Goal: Transaction & Acquisition: Purchase product/service

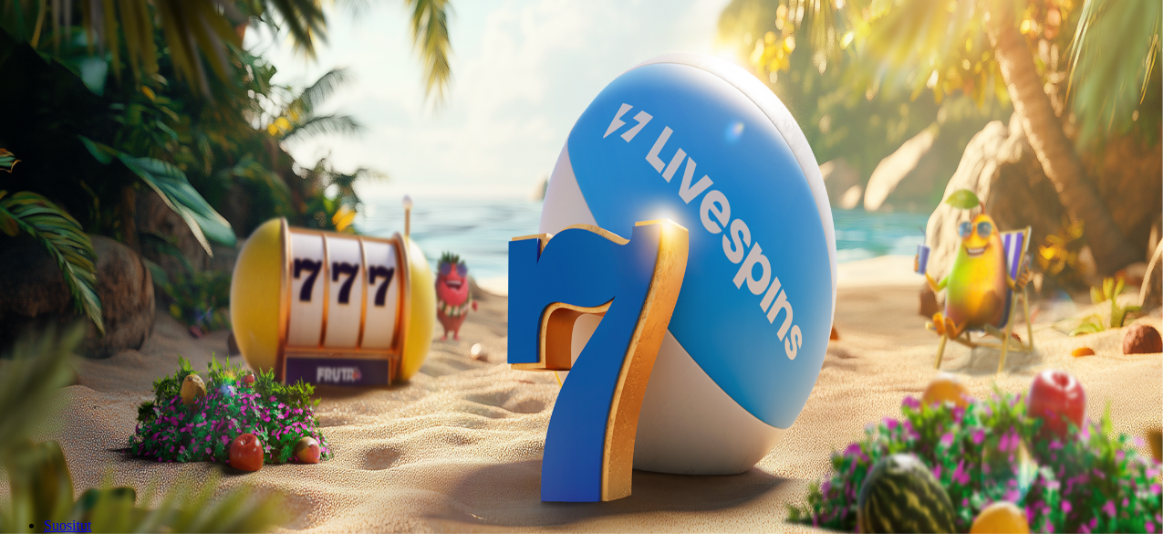
click at [104, 73] on span "Kirjaudu" at bounding box center [126, 66] width 45 height 14
click at [56, 73] on span "Talletus" at bounding box center [35, 66] width 41 height 14
drag, startPoint x: 338, startPoint y: 151, endPoint x: 107, endPoint y: 143, distance: 230.9
click at [109, 143] on div "Talletus 0.00 € Kirjaudu Kasino Live Kasino Tarjoukset 20:18 Aloita pelaaminen …" at bounding box center [583, 244] width 1153 height 475
type input "***"
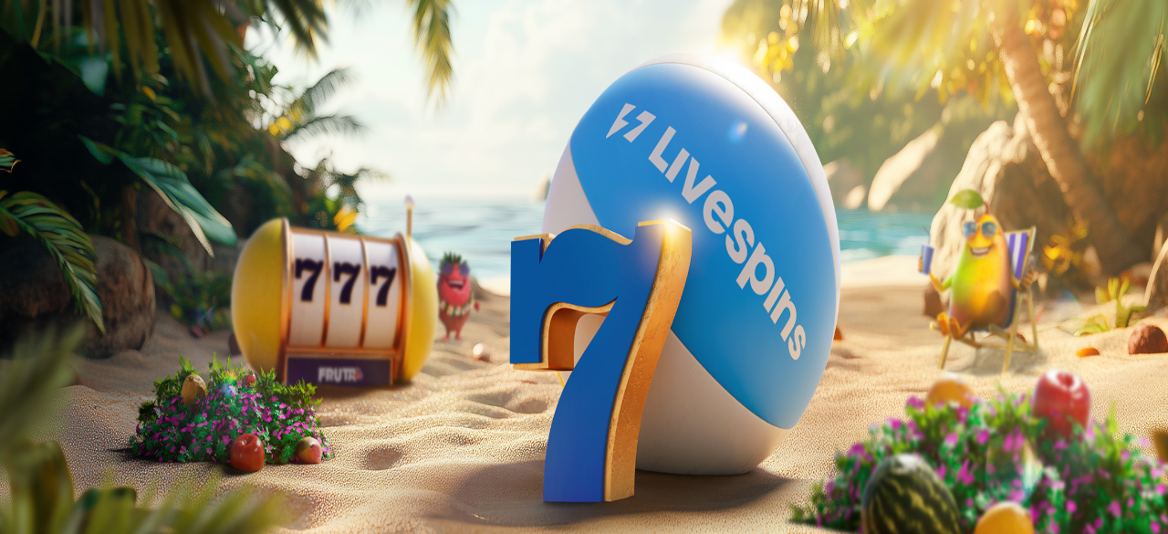
click at [131, 463] on button "TALLETA JA PELAA" at bounding box center [69, 472] width 124 height 19
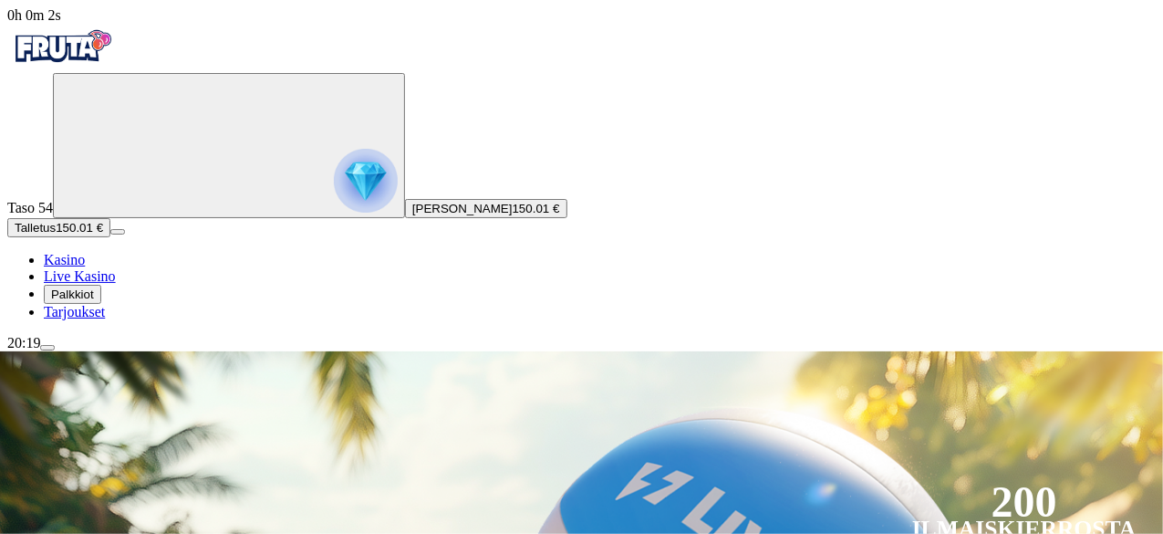
scroll to position [274, 0]
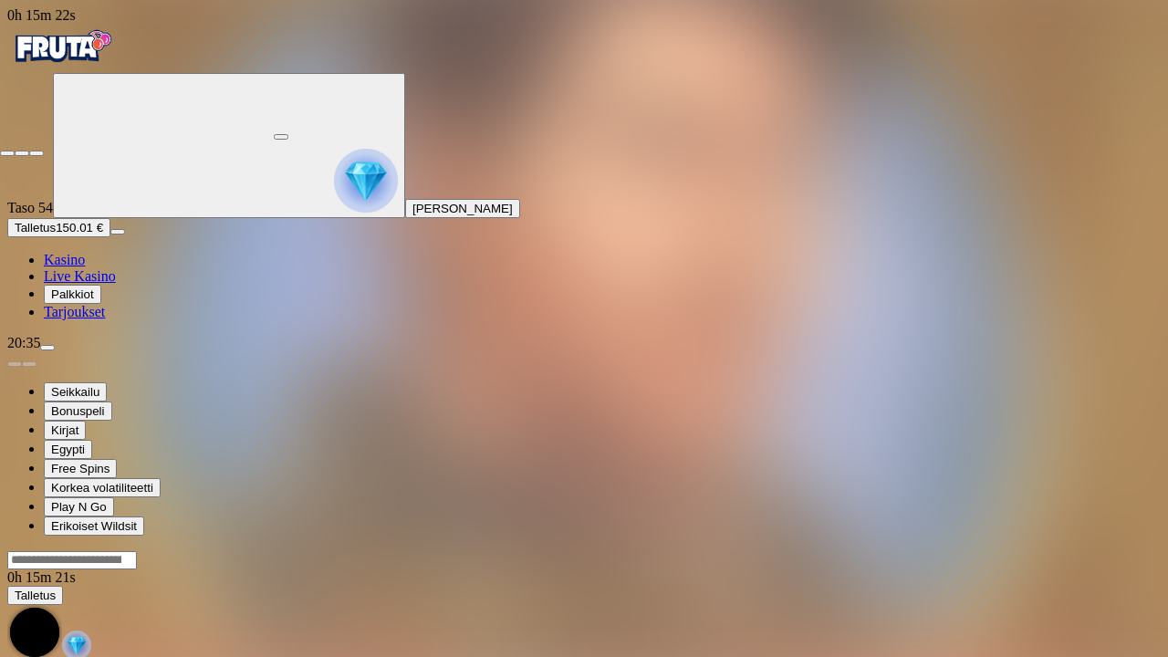
click at [7, 153] on span "close icon" at bounding box center [7, 153] width 0 height 0
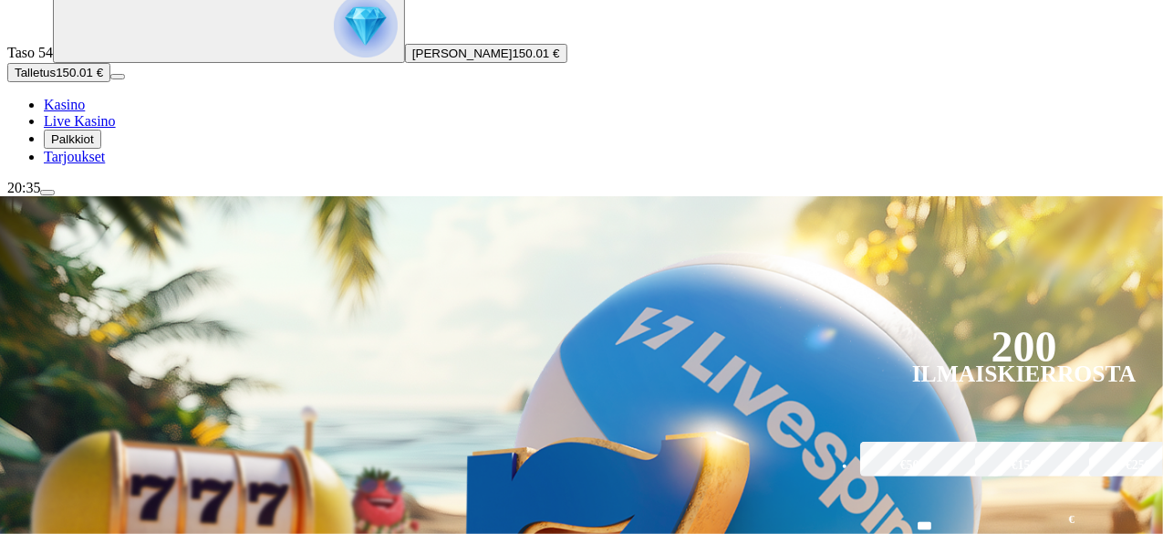
scroll to position [274, 0]
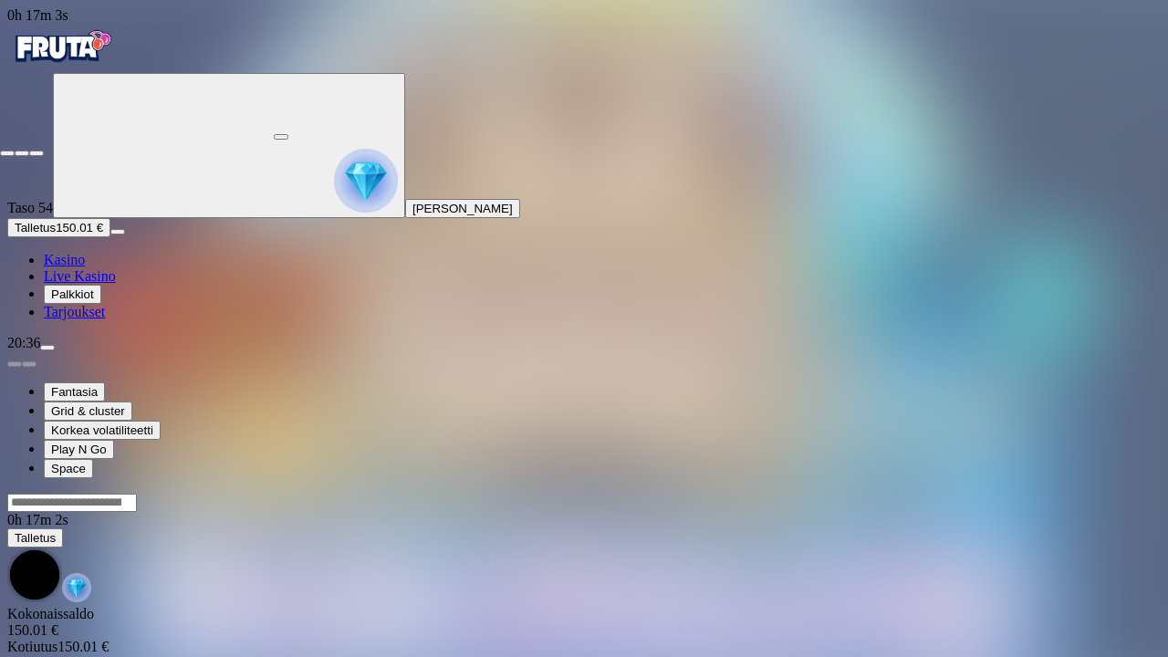
click at [36, 153] on span "fullscreen-exit icon" at bounding box center [36, 153] width 0 height 0
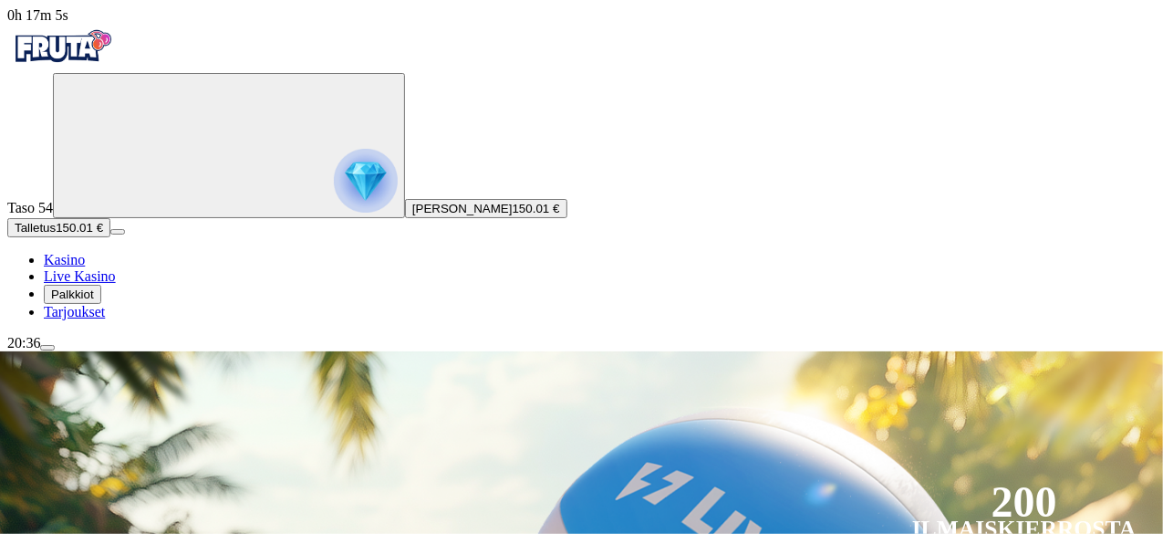
scroll to position [274, 0]
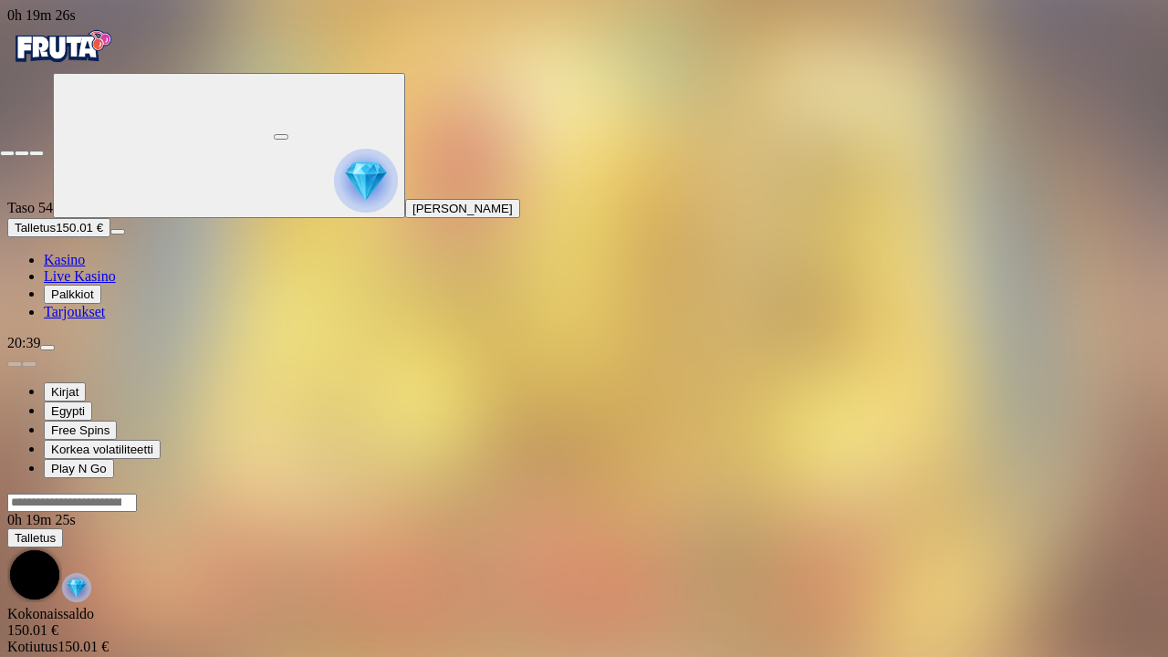
click at [36, 153] on span "fullscreen-exit icon" at bounding box center [36, 153] width 0 height 0
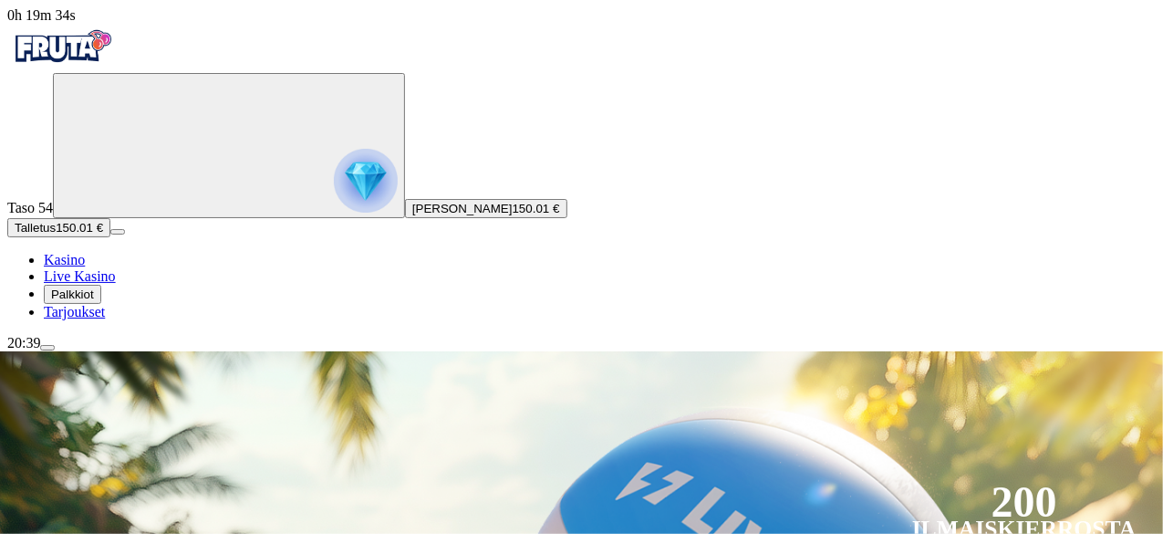
click at [47, 348] on span "menu icon" at bounding box center [47, 348] width 0 height 0
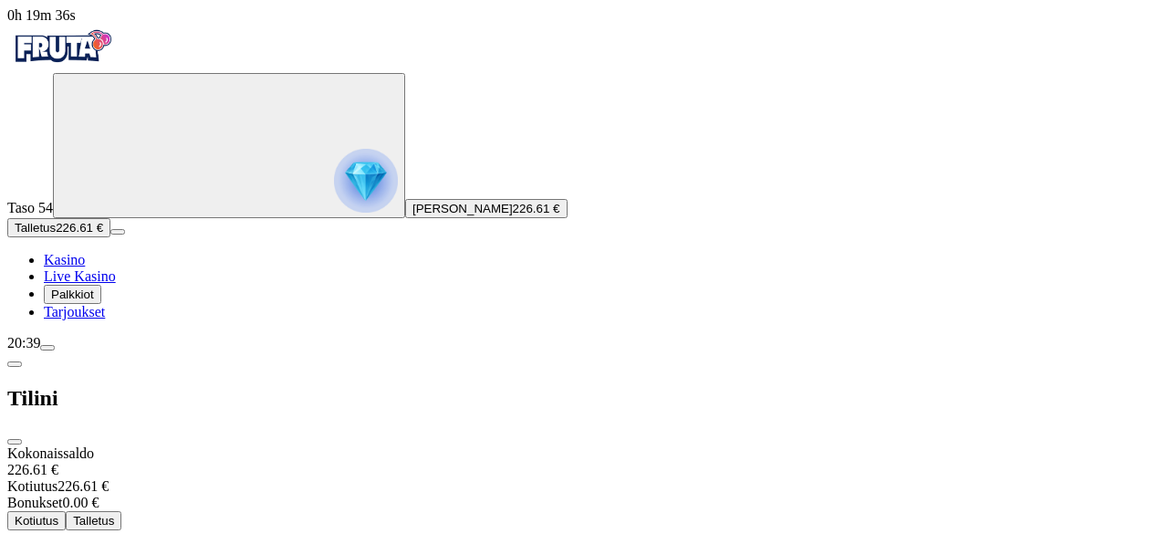
click at [58, 514] on span "Kotiutus" at bounding box center [37, 521] width 44 height 14
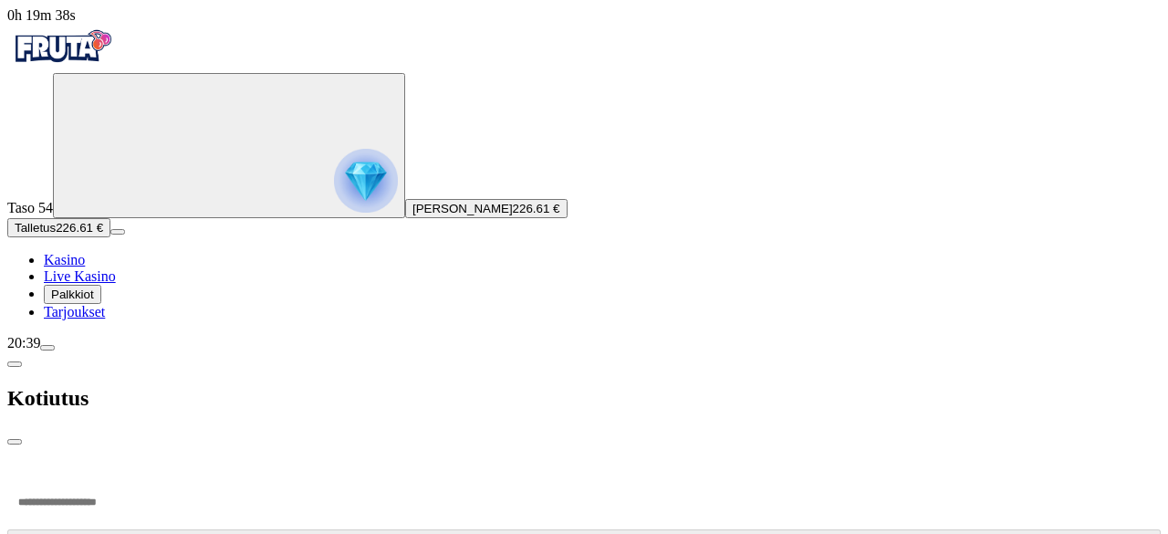
click at [130, 474] on input "number" at bounding box center [68, 501] width 123 height 55
type input "***"
click at [15, 442] on span "close icon" at bounding box center [15, 442] width 0 height 0
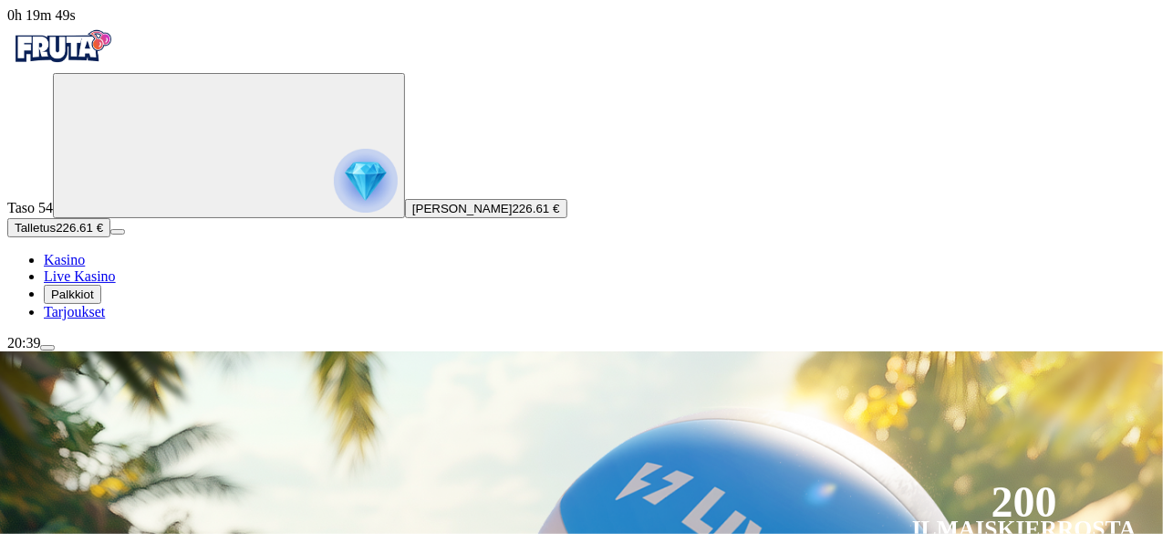
click at [47, 348] on span "menu icon" at bounding box center [47, 348] width 0 height 0
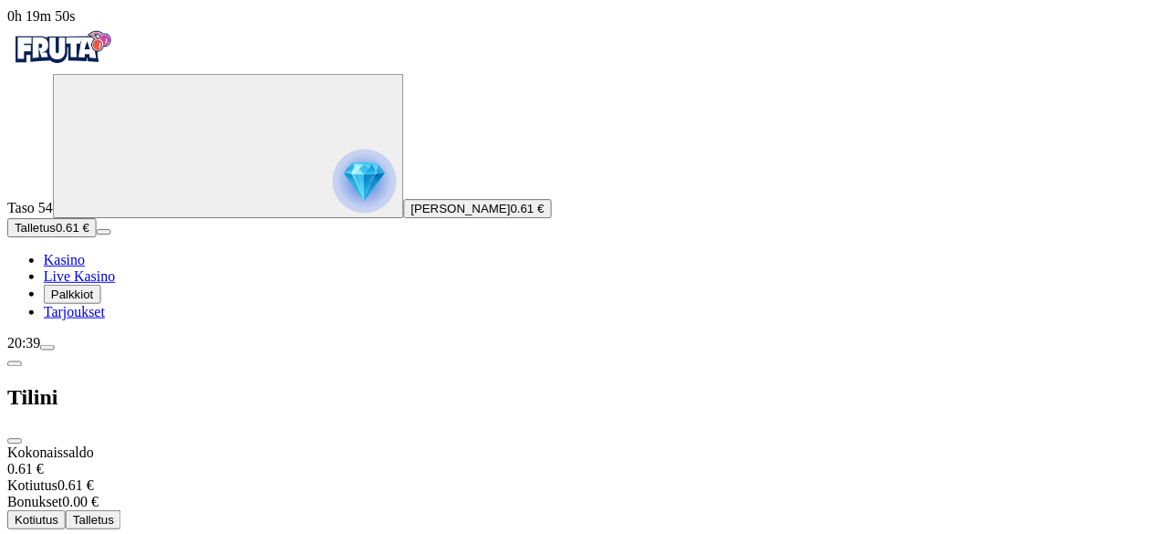
scroll to position [153, 0]
